Goal: Find specific page/section: Find specific page/section

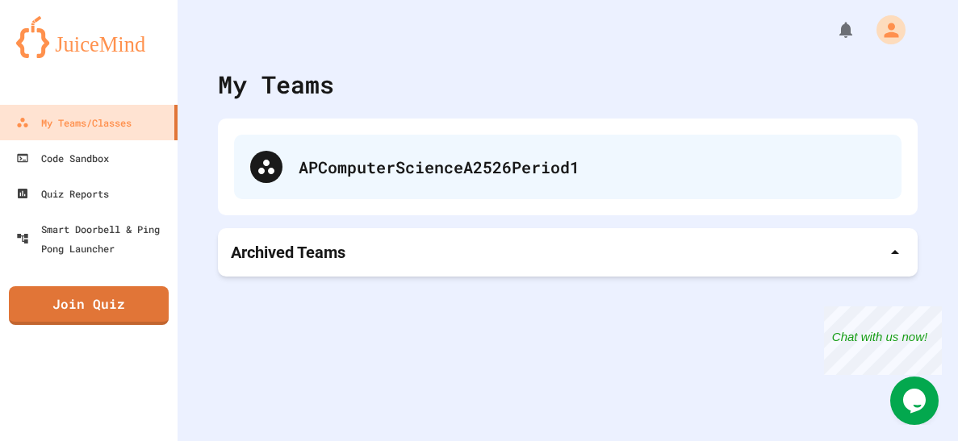
click at [500, 135] on div "APComputerScienceA2526Period1" at bounding box center [567, 167] width 667 height 65
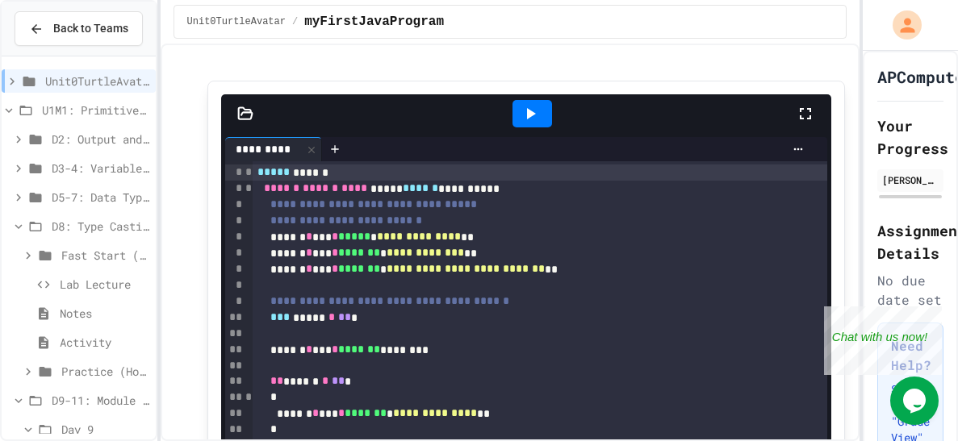
click at [11, 110] on icon at bounding box center [9, 110] width 15 height 15
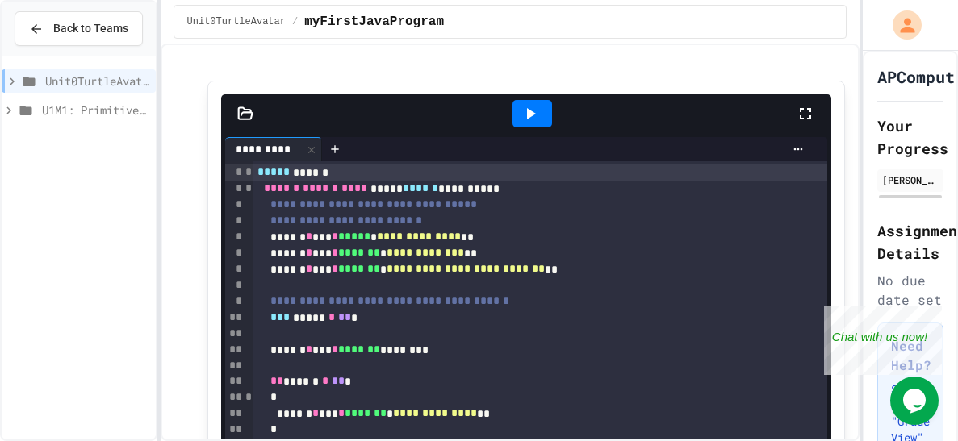
click at [10, 111] on icon at bounding box center [9, 110] width 15 height 15
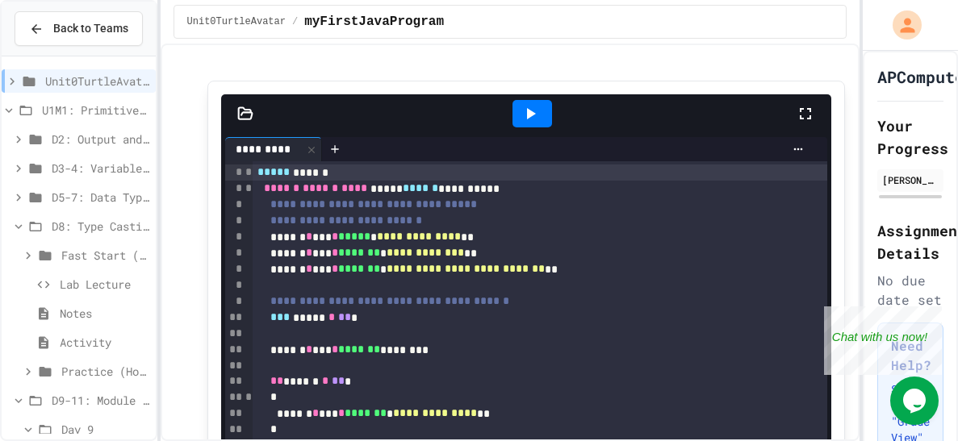
click at [18, 231] on icon at bounding box center [18, 227] width 15 height 15
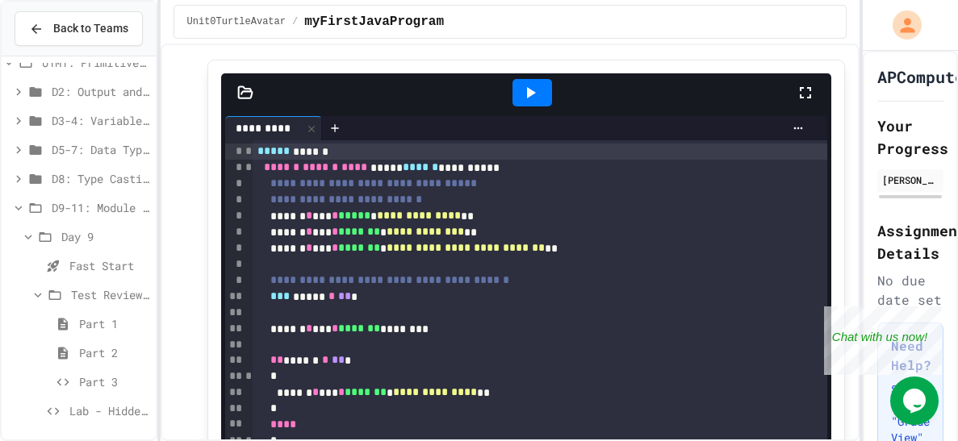
scroll to position [23, 0]
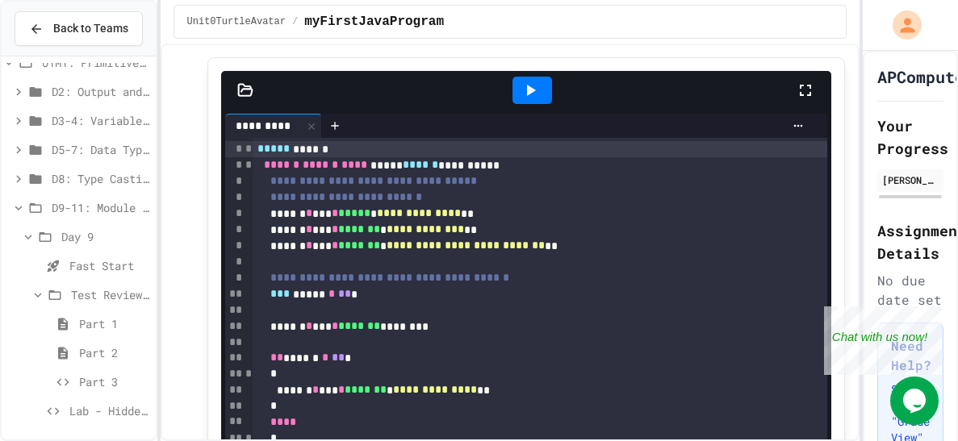
click at [31, 295] on icon at bounding box center [38, 295] width 15 height 15
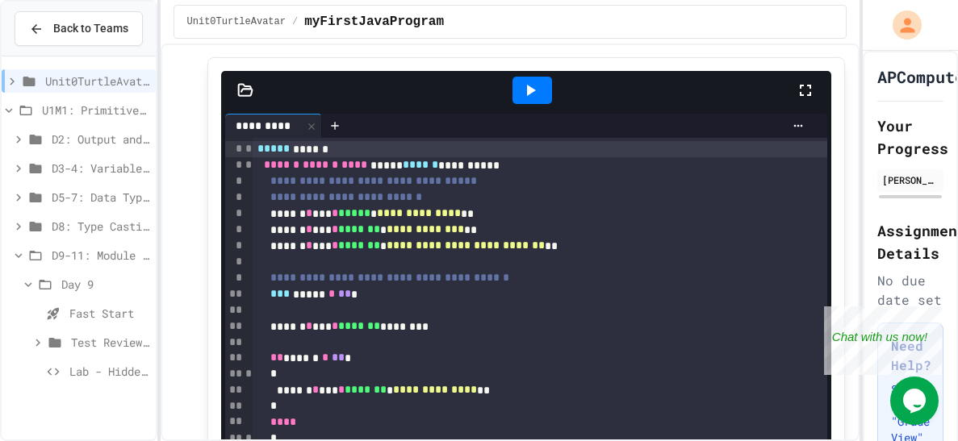
scroll to position [0, 0]
click at [36, 342] on icon at bounding box center [38, 343] width 15 height 15
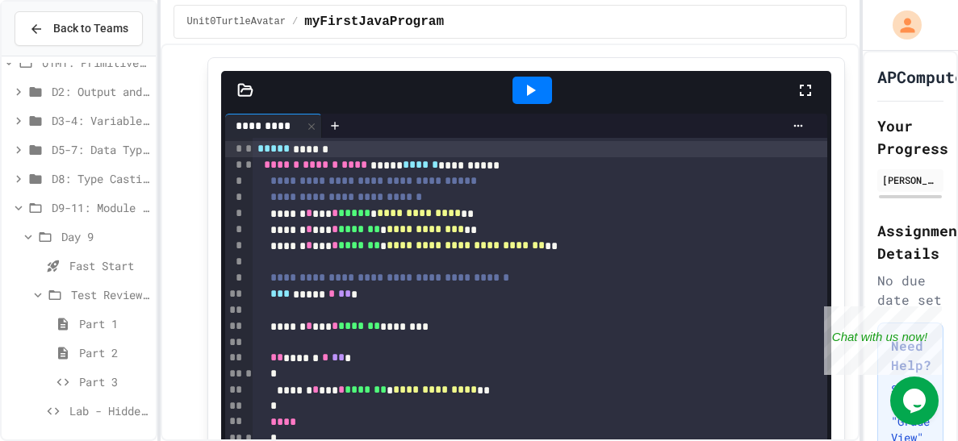
click at [71, 383] on icon at bounding box center [62, 382] width 19 height 15
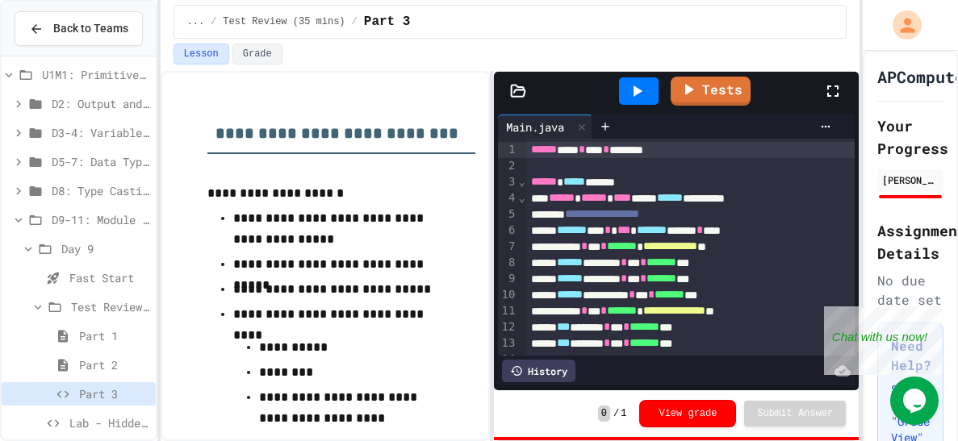
scroll to position [48, 0]
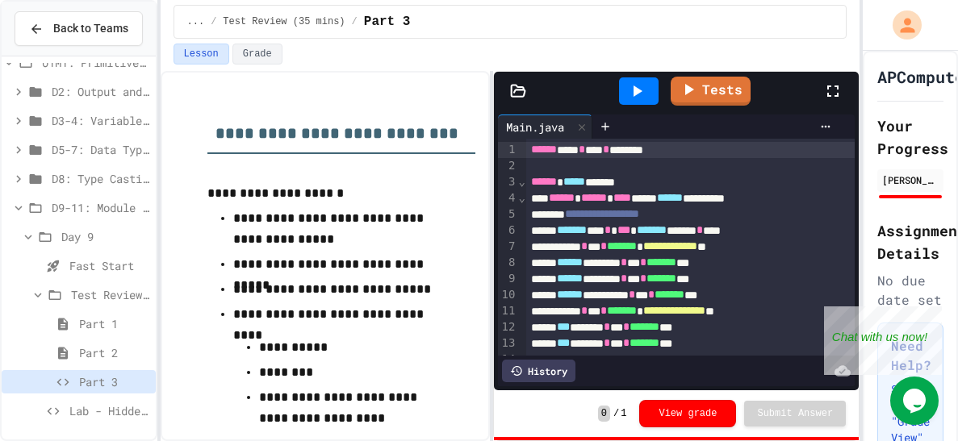
click at [76, 412] on span "Lab - Hidden Figures: Launch Weight Calculator" at bounding box center [109, 411] width 80 height 17
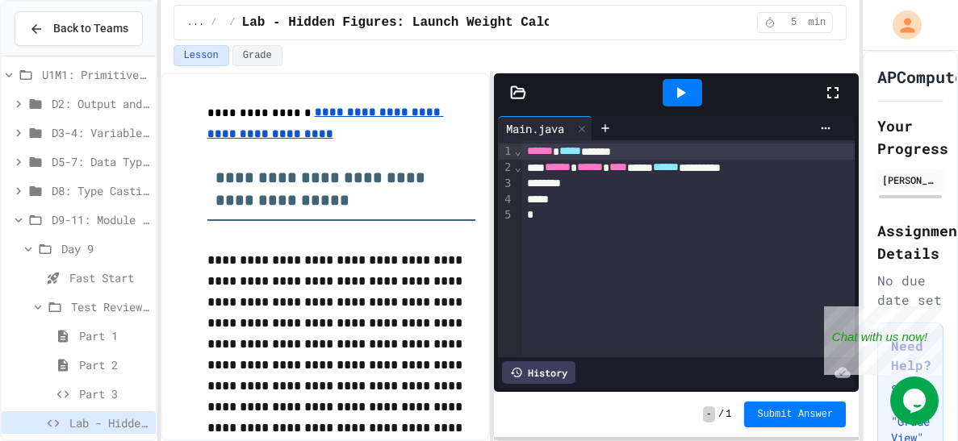
scroll to position [48, 0]
